Goal: Transaction & Acquisition: Subscribe to service/newsletter

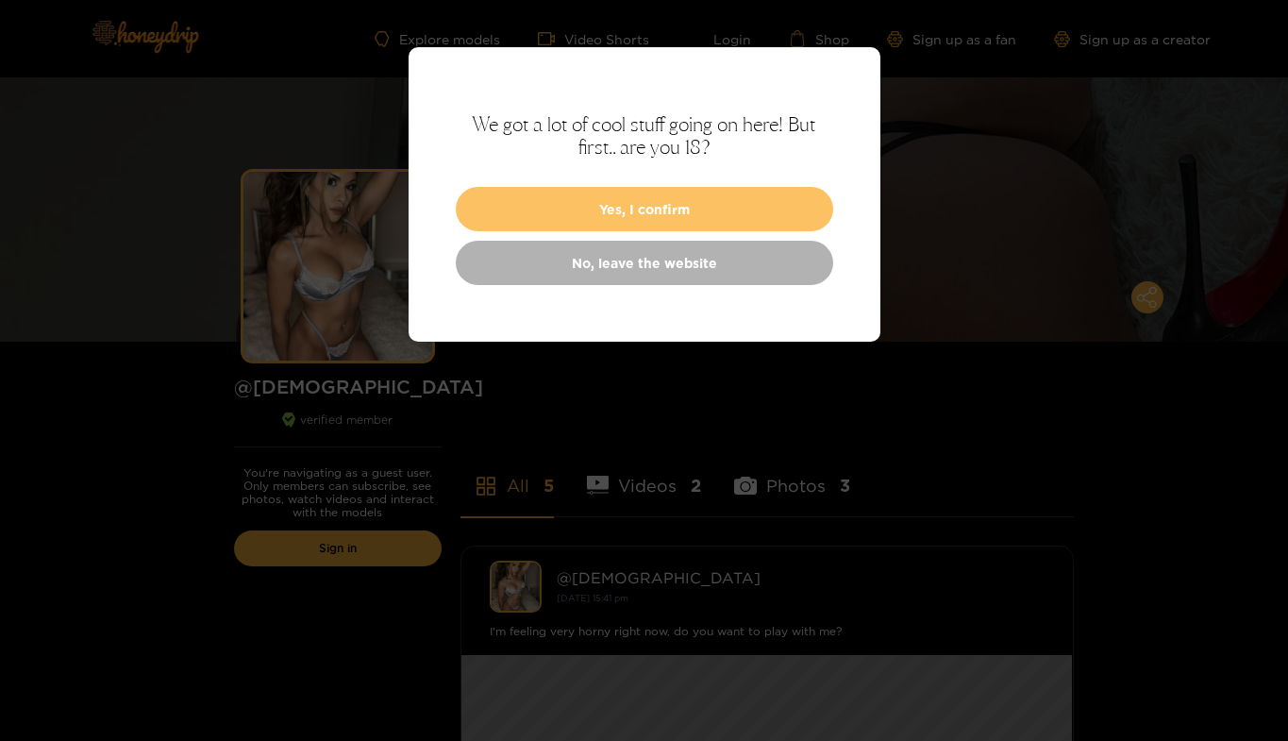
click at [720, 206] on button "Yes, I confirm" at bounding box center [644, 209] width 377 height 44
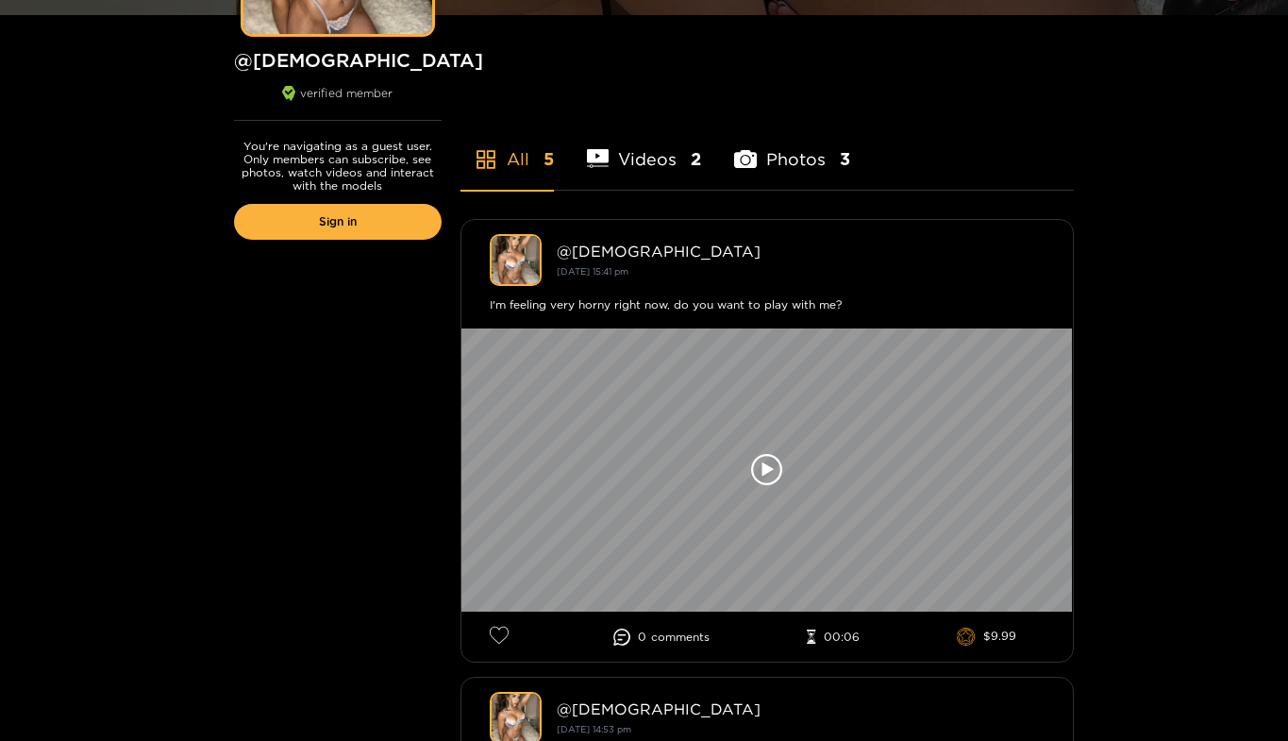
scroll to position [327, 0]
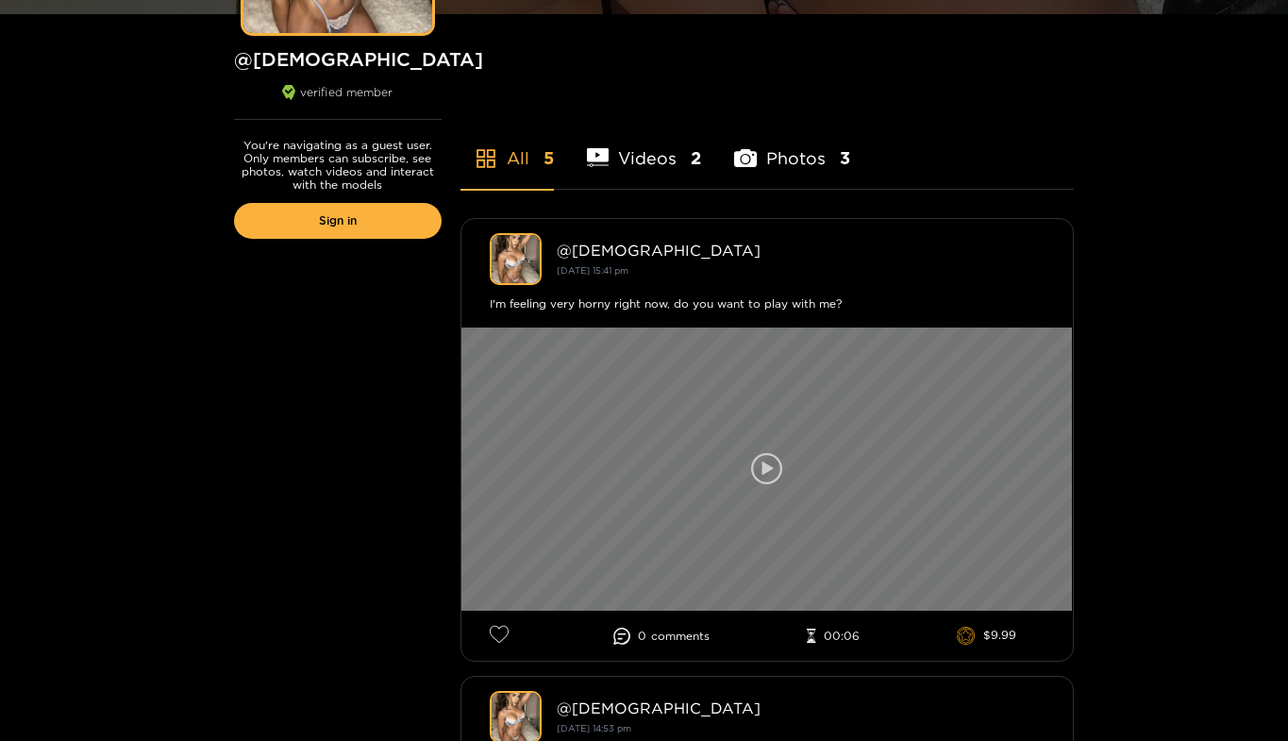
click at [776, 456] on icon at bounding box center [767, 469] width 32 height 32
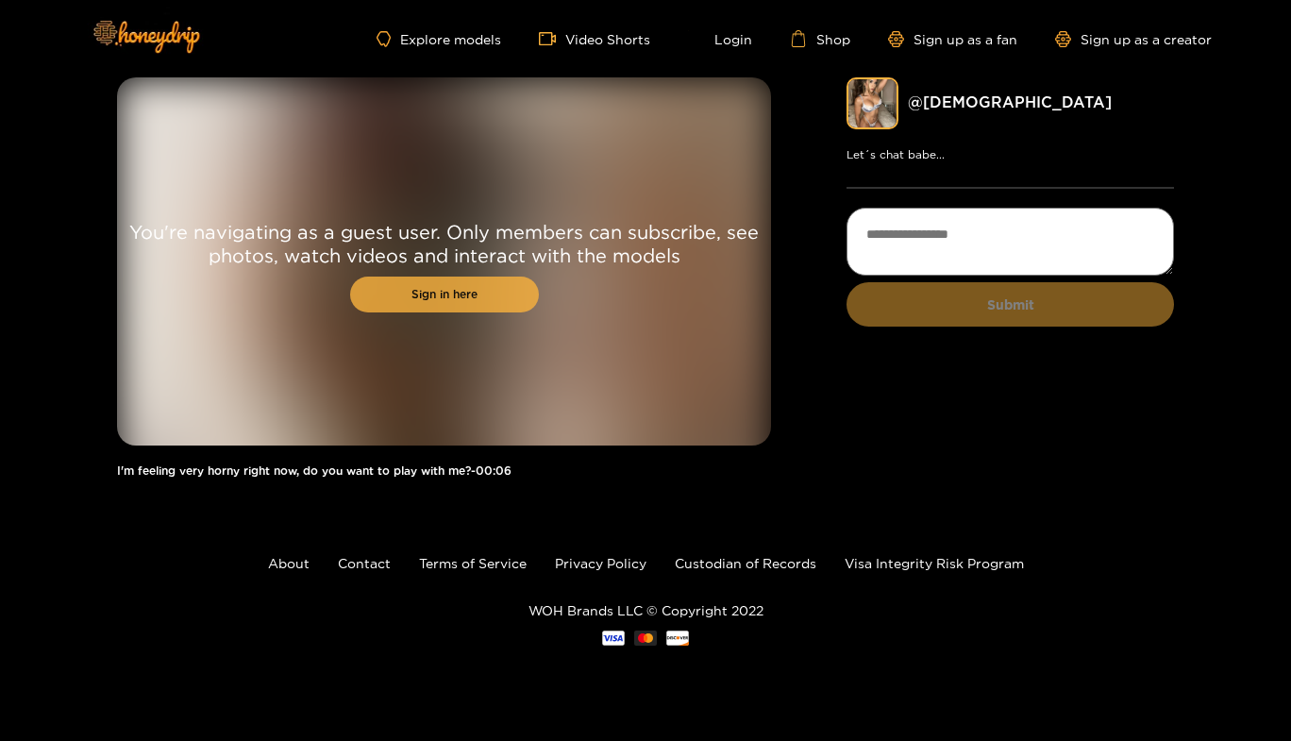
click at [432, 299] on link "Sign in here" at bounding box center [444, 294] width 189 height 36
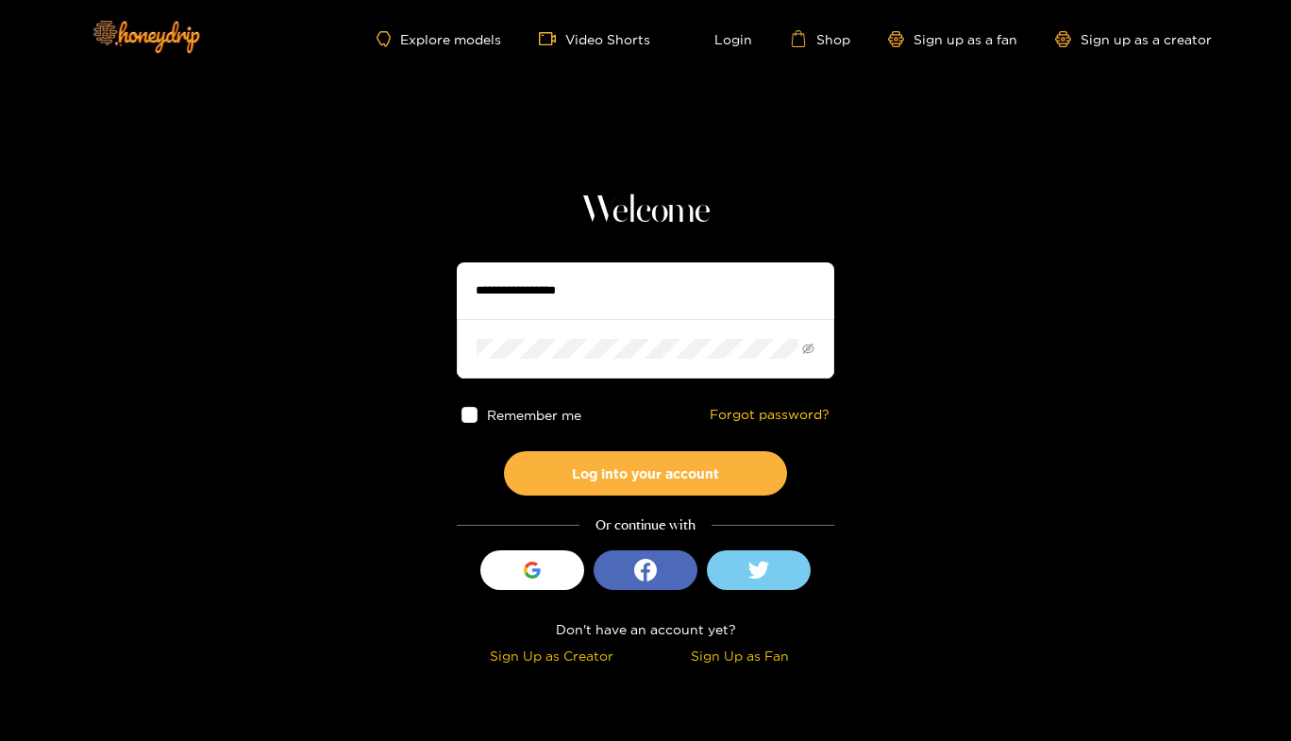
click at [513, 298] on input "text" at bounding box center [645, 290] width 377 height 57
type input "**********"
click at [730, 649] on div "Sign Up as Fan" at bounding box center [739, 655] width 179 height 22
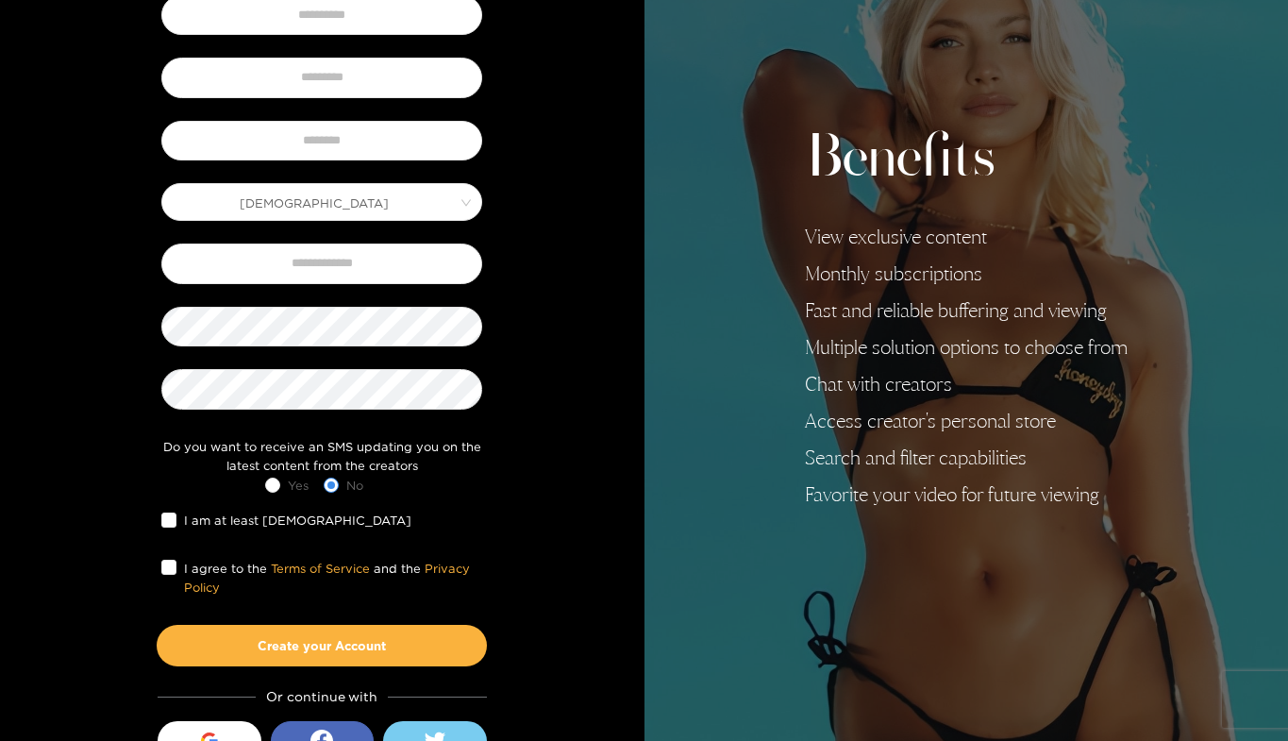
scroll to position [240, 0]
